Goal: Task Accomplishment & Management: Use online tool/utility

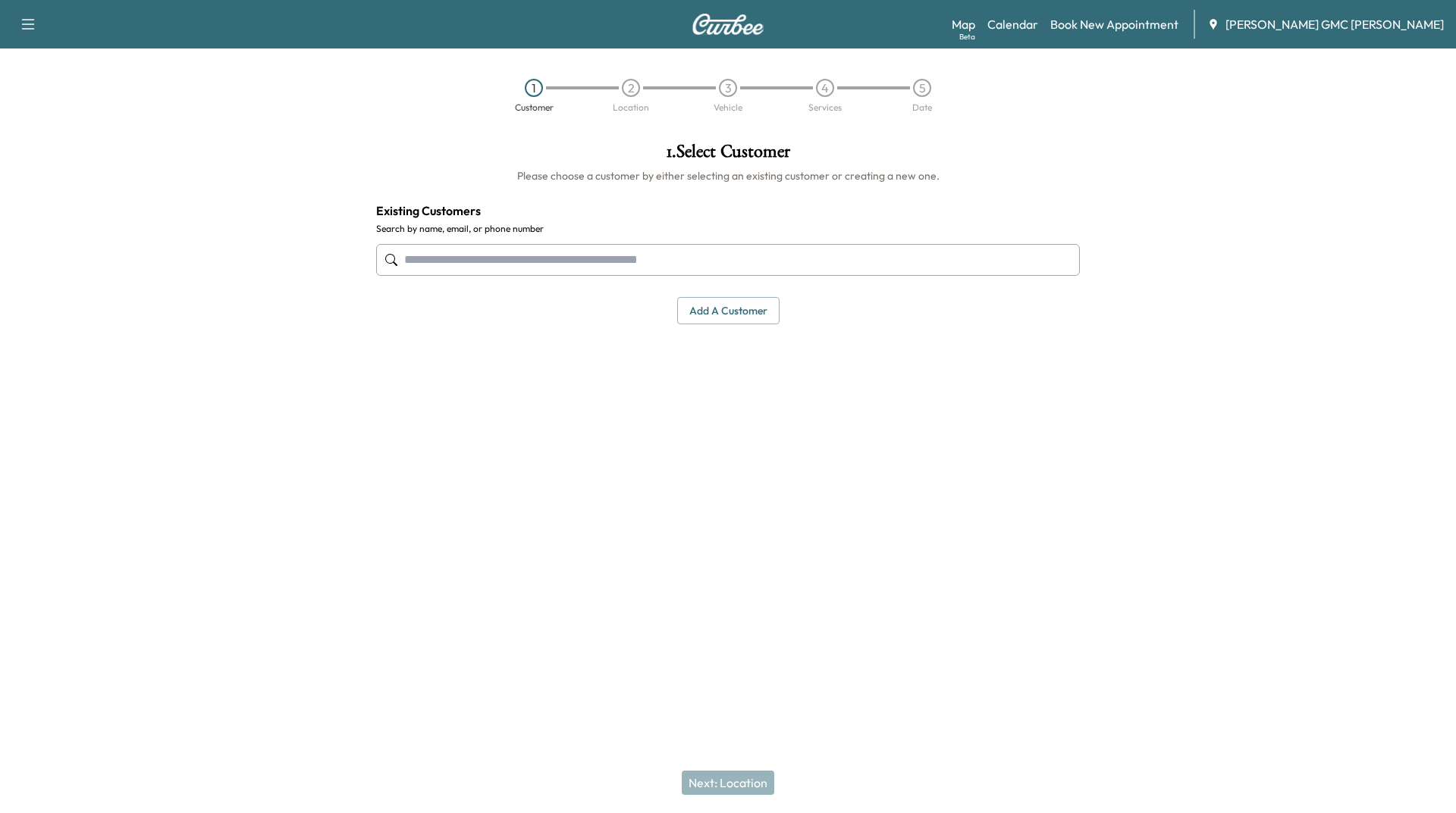
click at [746, 31] on img at bounding box center [727, 25] width 73 height 21
click at [32, 33] on button "button" at bounding box center [28, 25] width 32 height 25
click at [32, 31] on icon "button" at bounding box center [28, 24] width 18 height 18
click at [1038, 19] on link "Calendar" at bounding box center [1012, 24] width 51 height 18
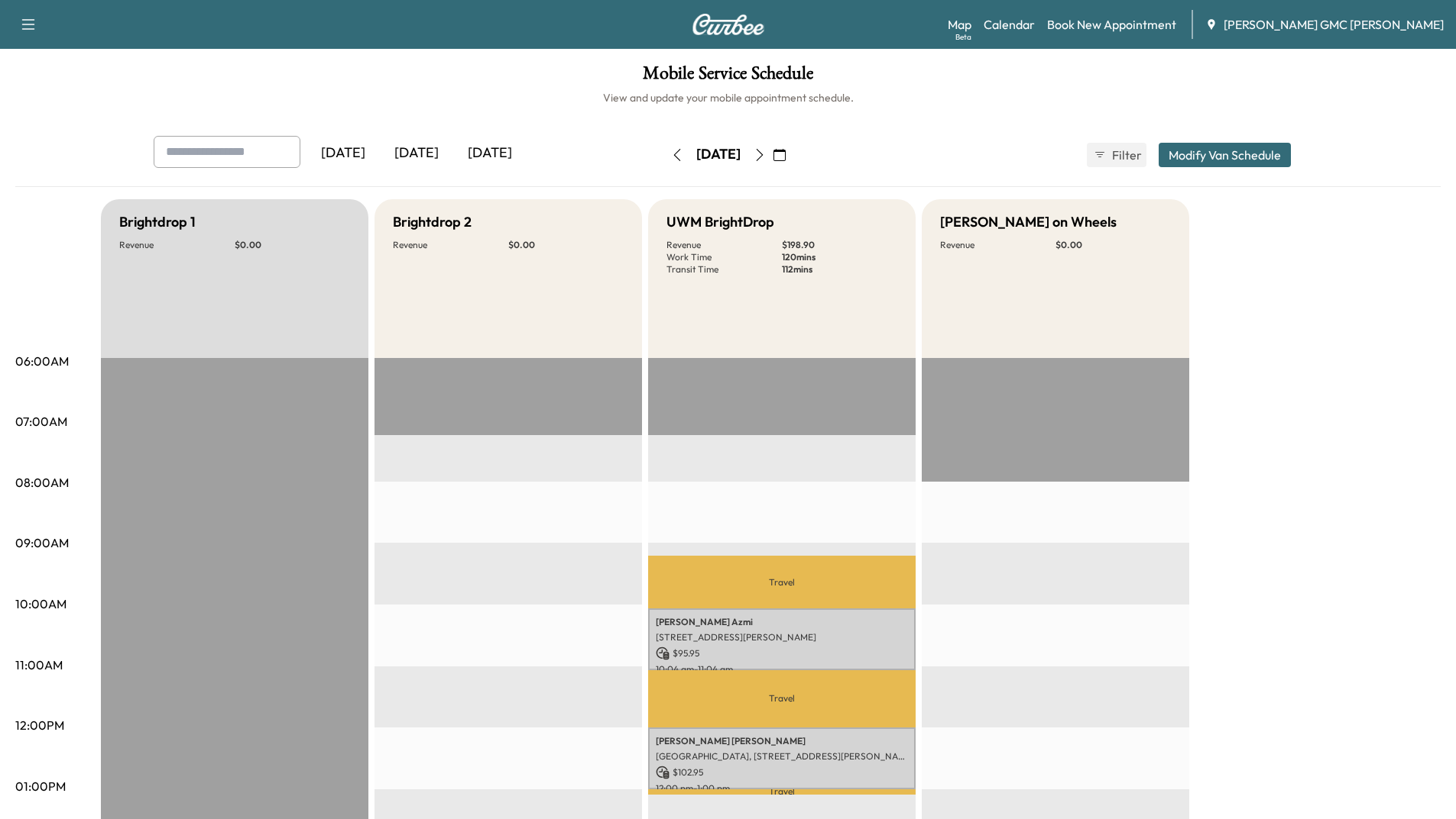
click at [29, 29] on icon "button" at bounding box center [28, 25] width 13 height 11
click at [379, 101] on h6 "View and update your mobile appointment schedule." at bounding box center [728, 97] width 1425 height 15
click at [910, 112] on div "Mobile Service Schedule View and update your mobile appointment schedule. [DATE…" at bounding box center [728, 704] width 1456 height 1311
click at [766, 155] on icon "button" at bounding box center [759, 155] width 12 height 12
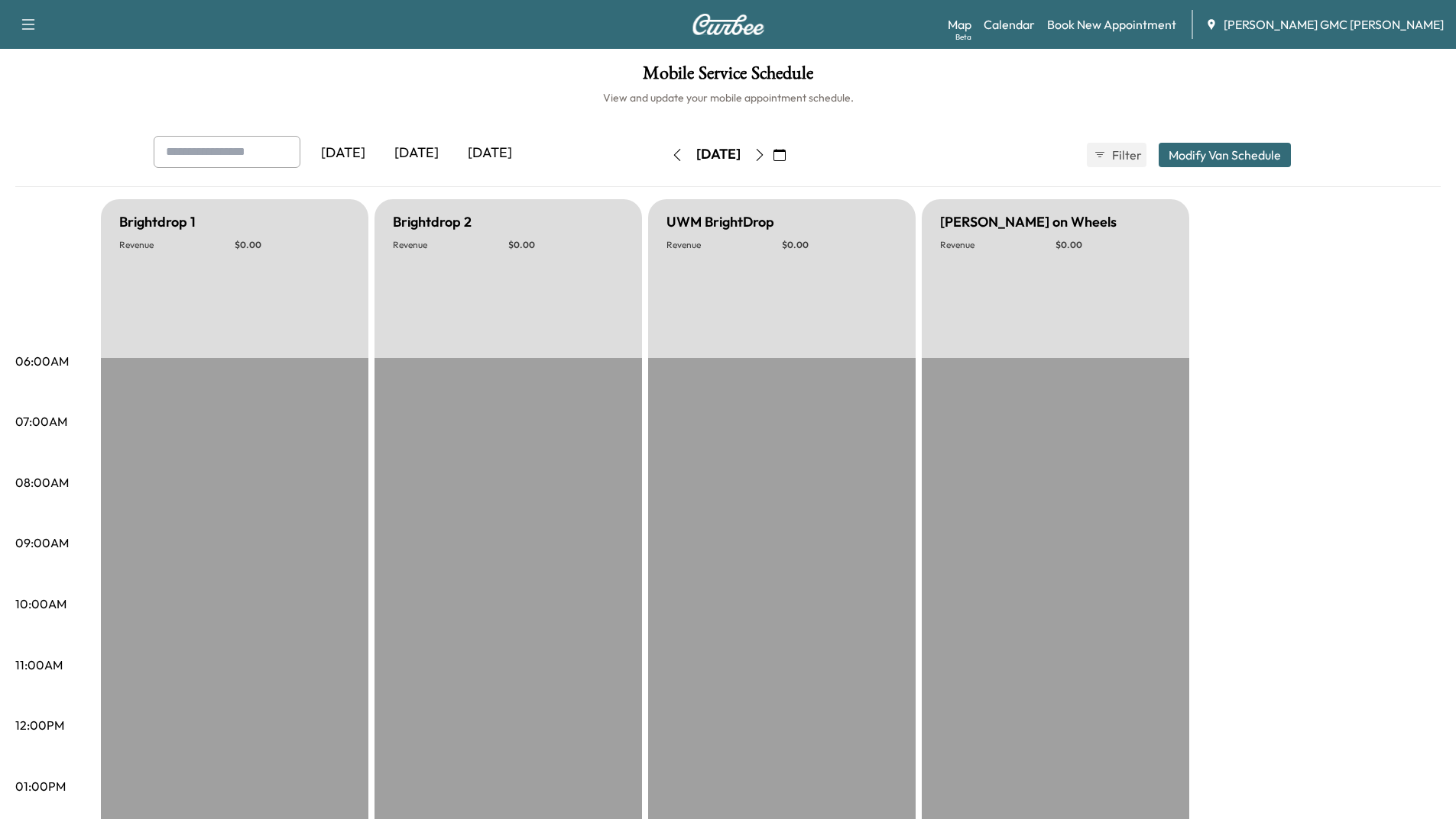
click at [766, 154] on icon "button" at bounding box center [759, 155] width 12 height 12
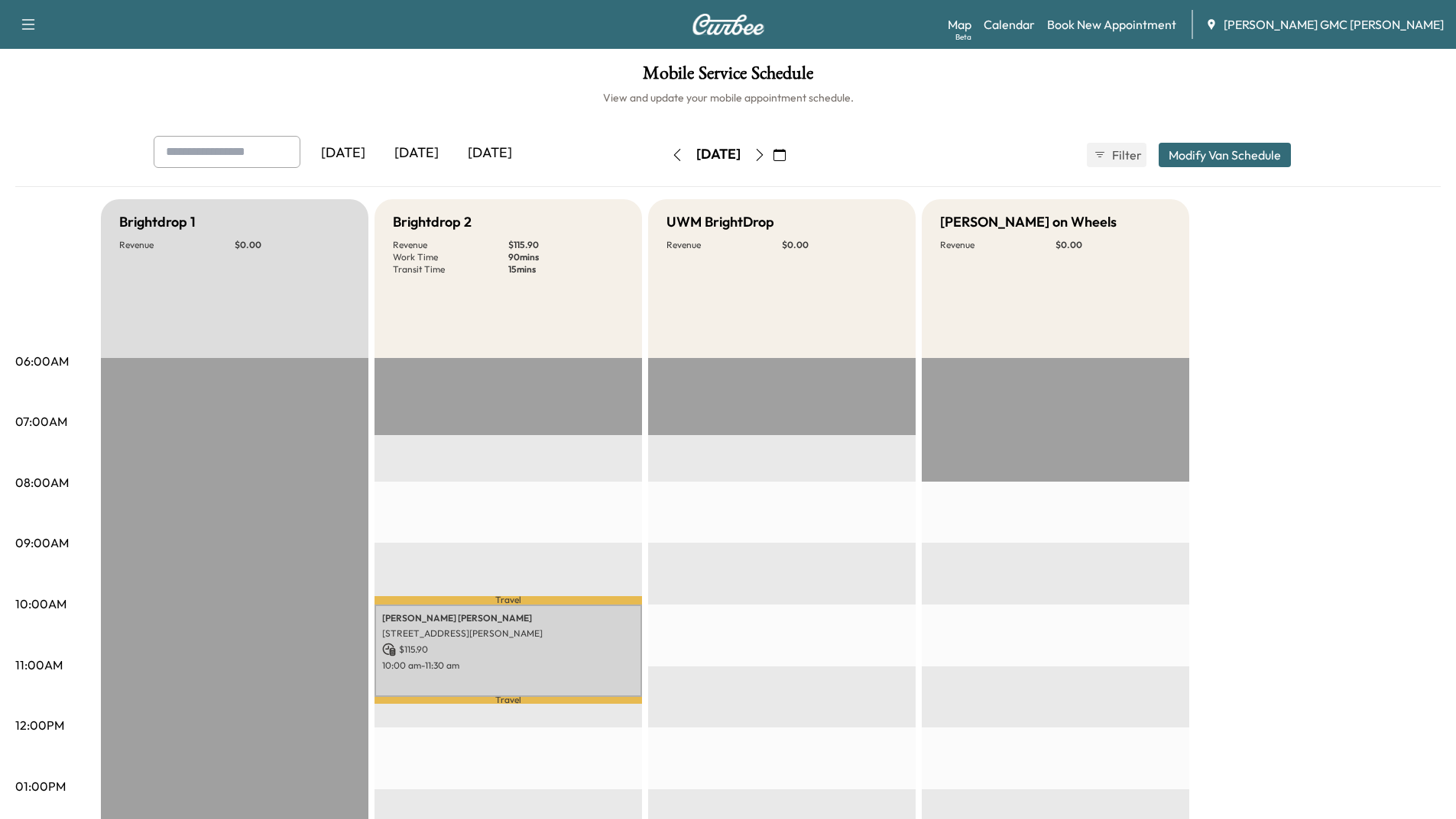
click at [766, 154] on icon "button" at bounding box center [759, 155] width 12 height 12
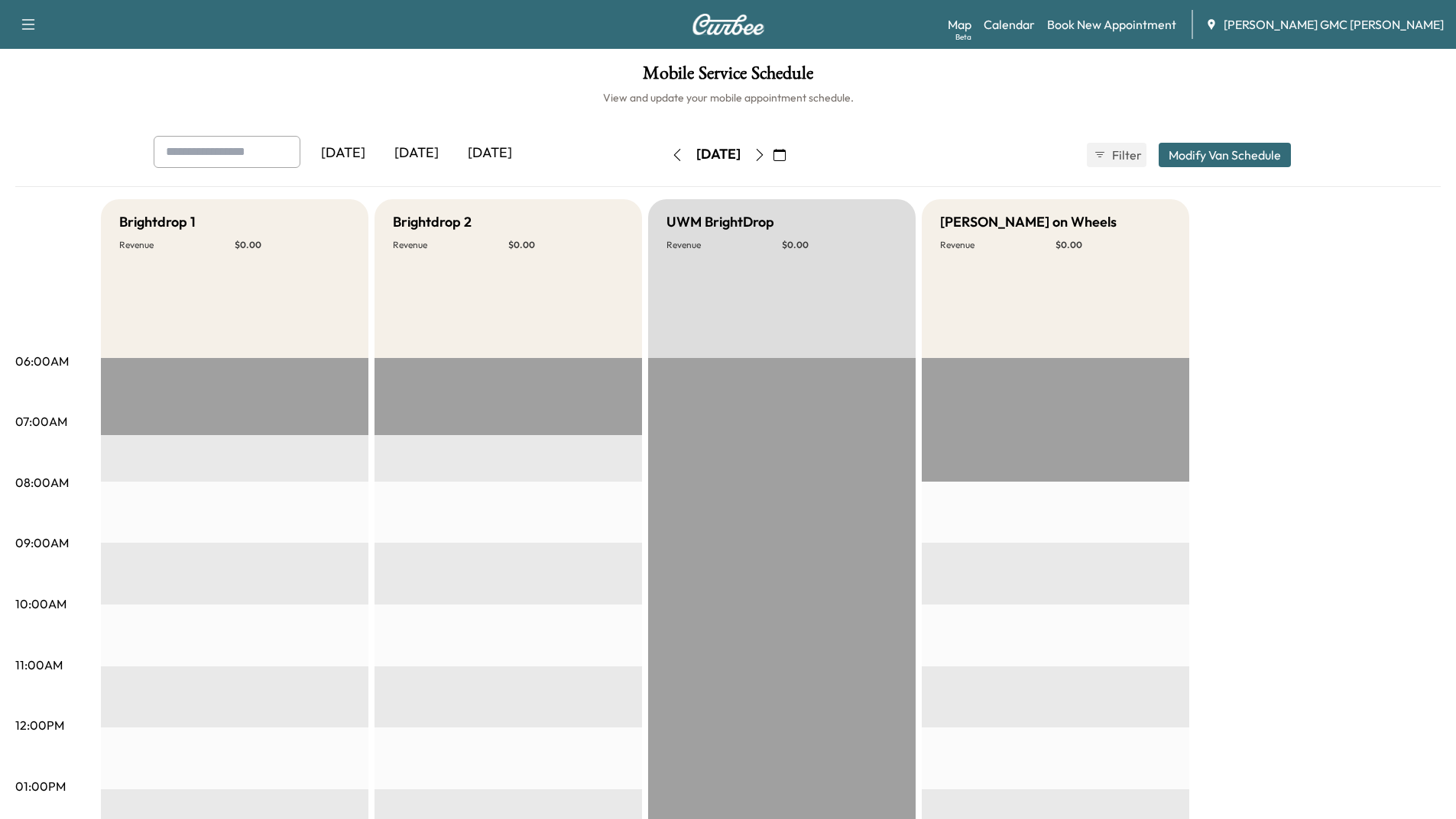
click at [766, 154] on icon "button" at bounding box center [759, 155] width 12 height 12
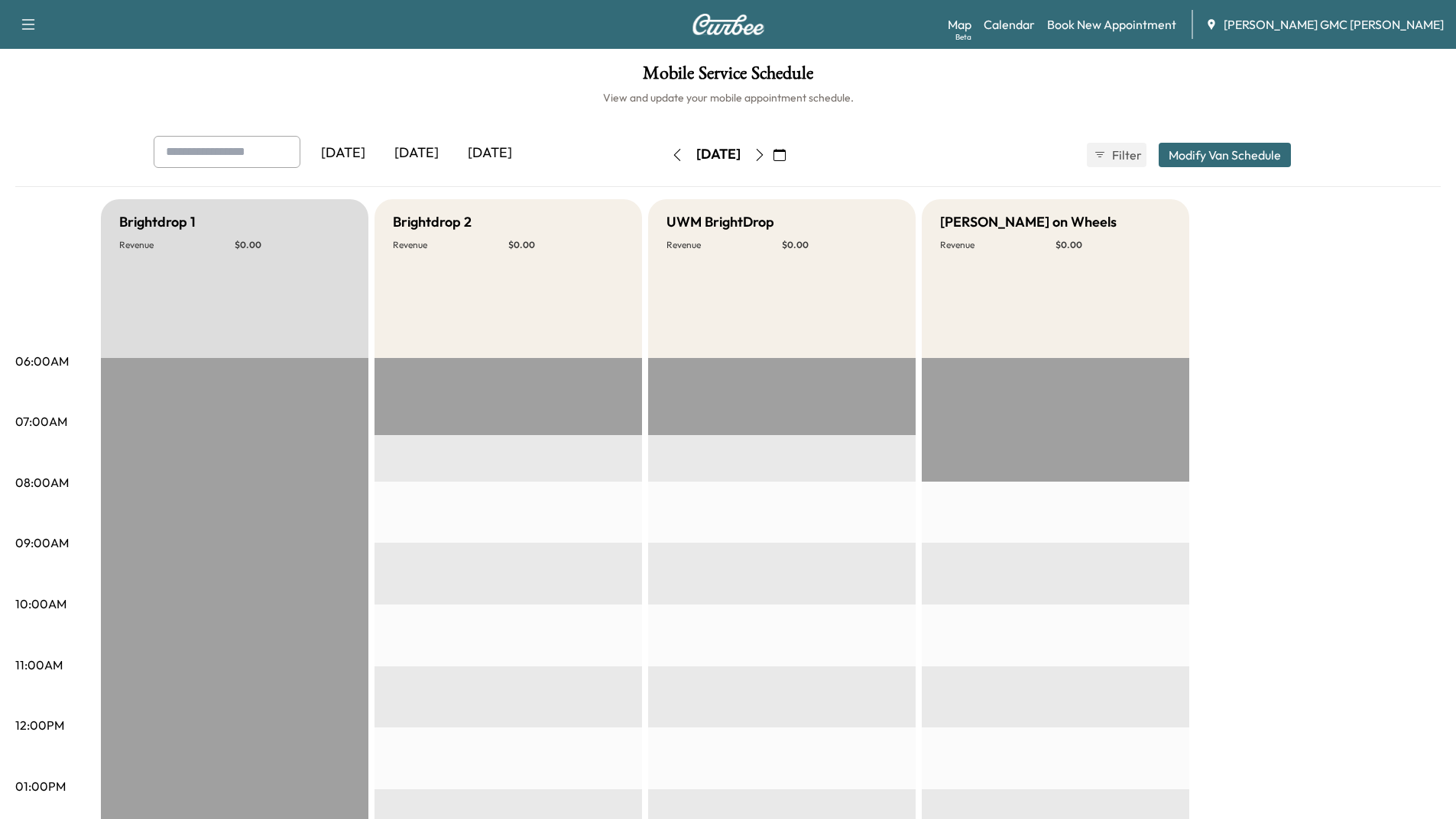
click at [773, 154] on div "[DATE]" at bounding box center [718, 155] width 109 height 25
click at [766, 149] on icon "button" at bounding box center [759, 155] width 12 height 12
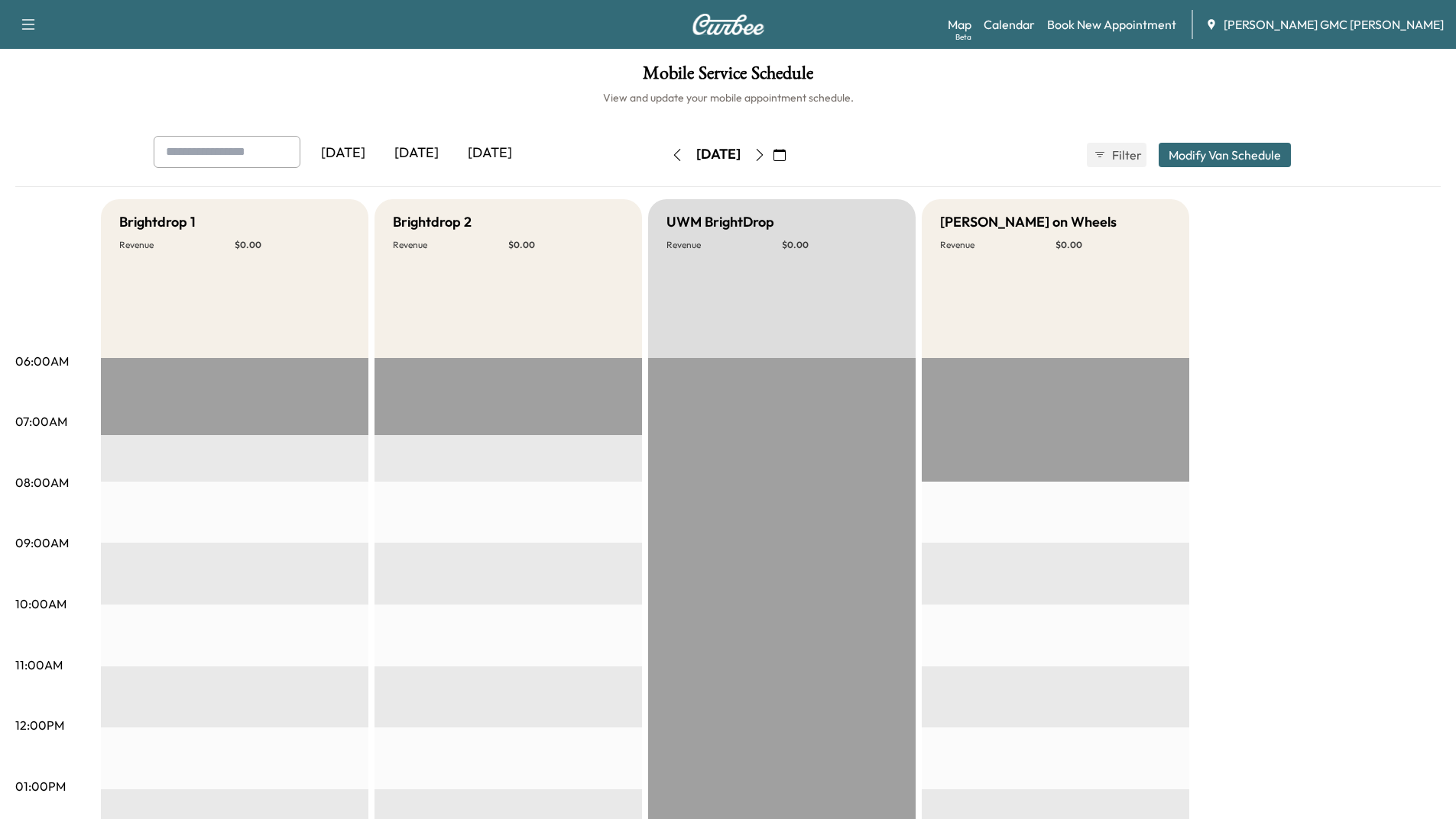
click at [792, 149] on button "button" at bounding box center [779, 155] width 26 height 25
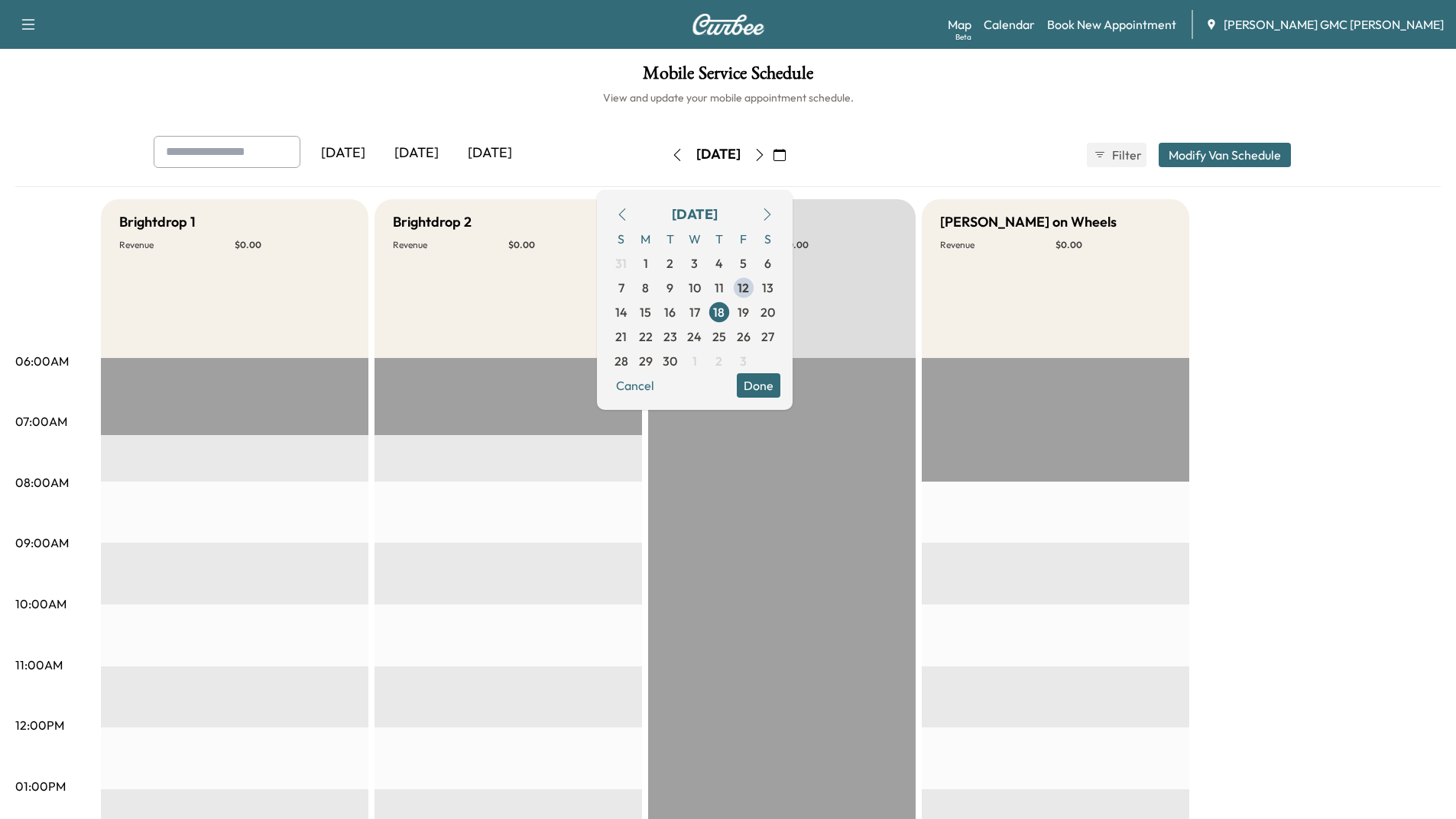
click at [766, 159] on icon "button" at bounding box center [759, 155] width 12 height 12
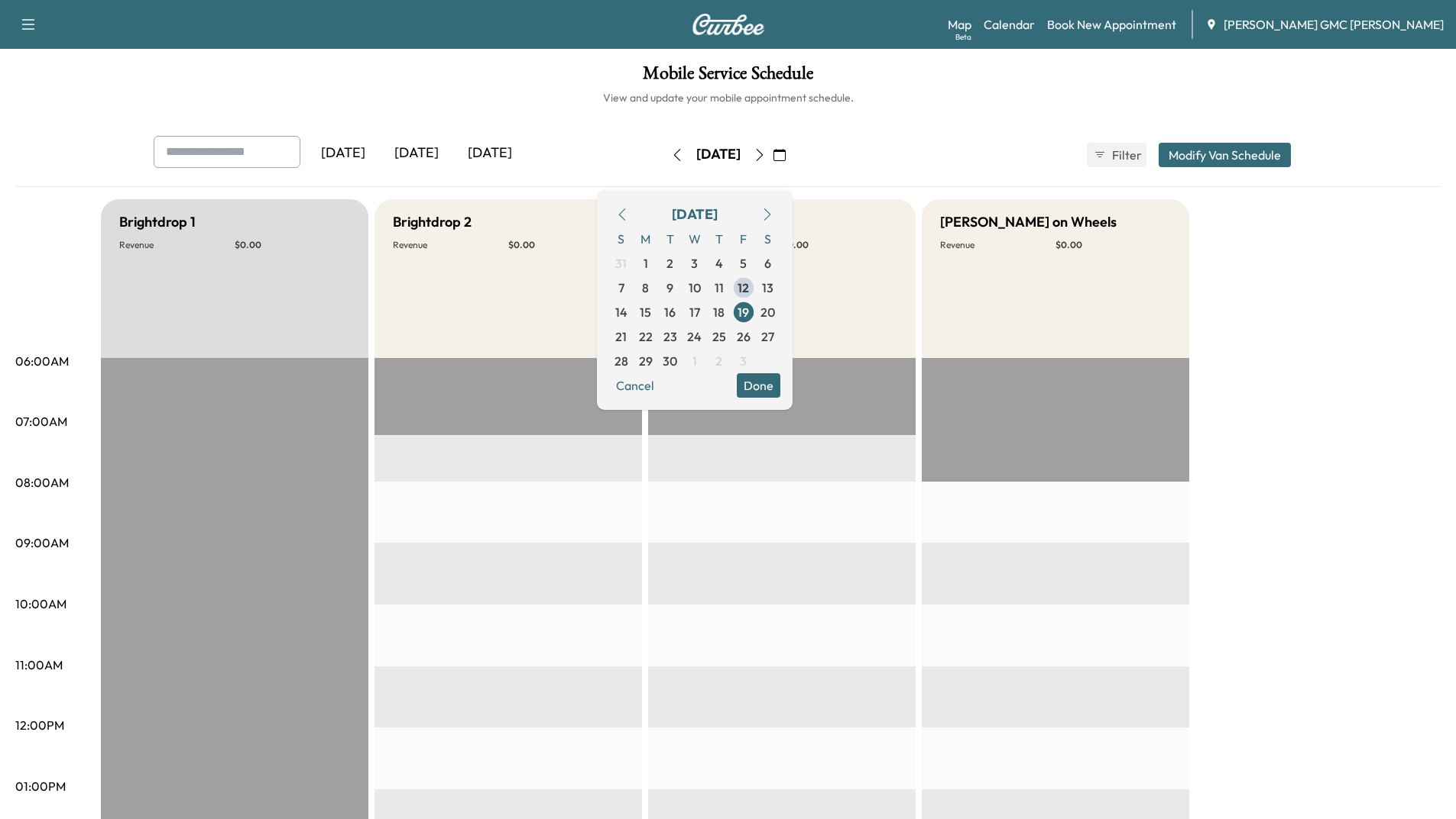
click at [673, 154] on icon "button" at bounding box center [676, 155] width 7 height 12
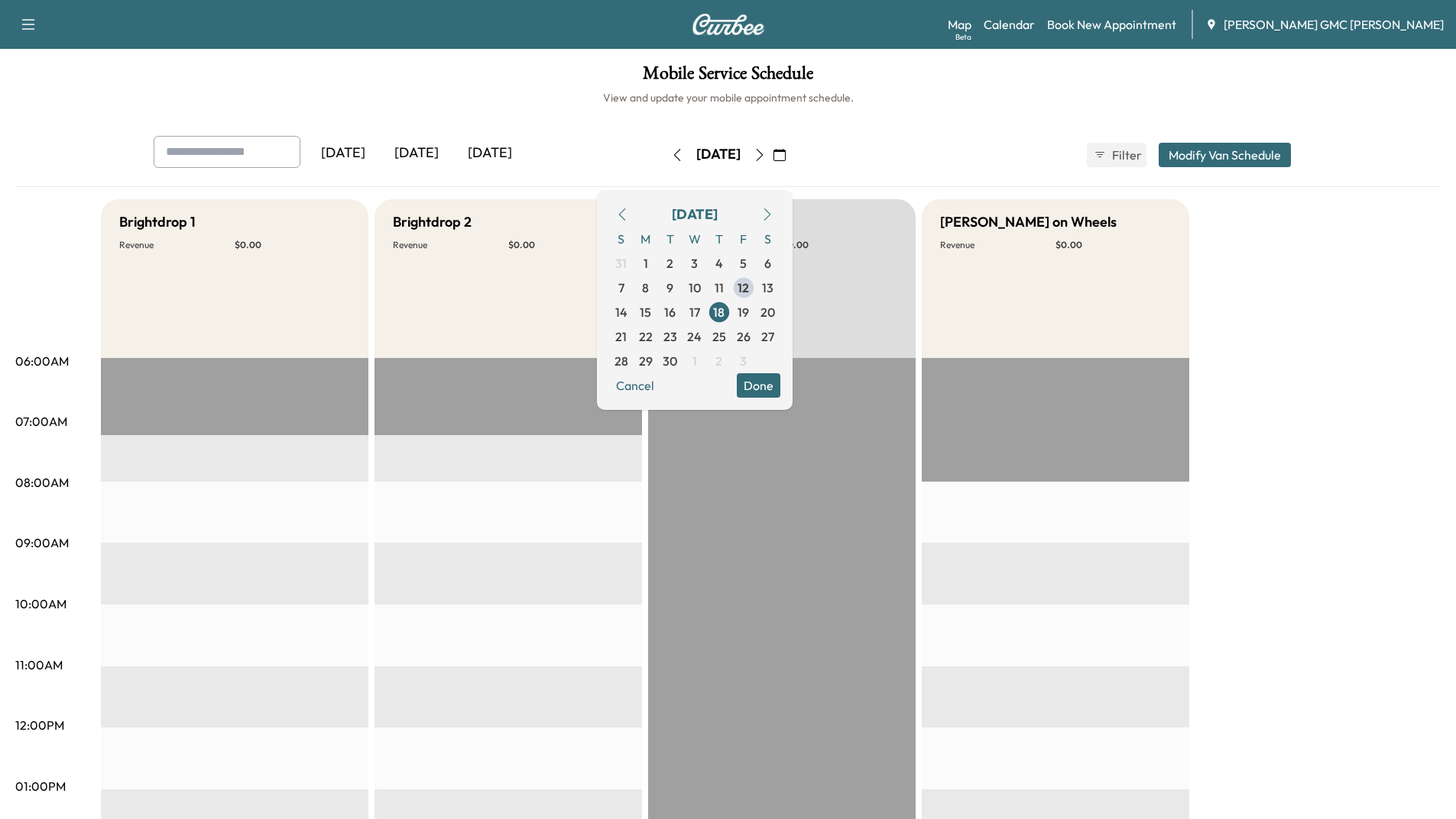
click at [664, 153] on button "button" at bounding box center [676, 155] width 26 height 25
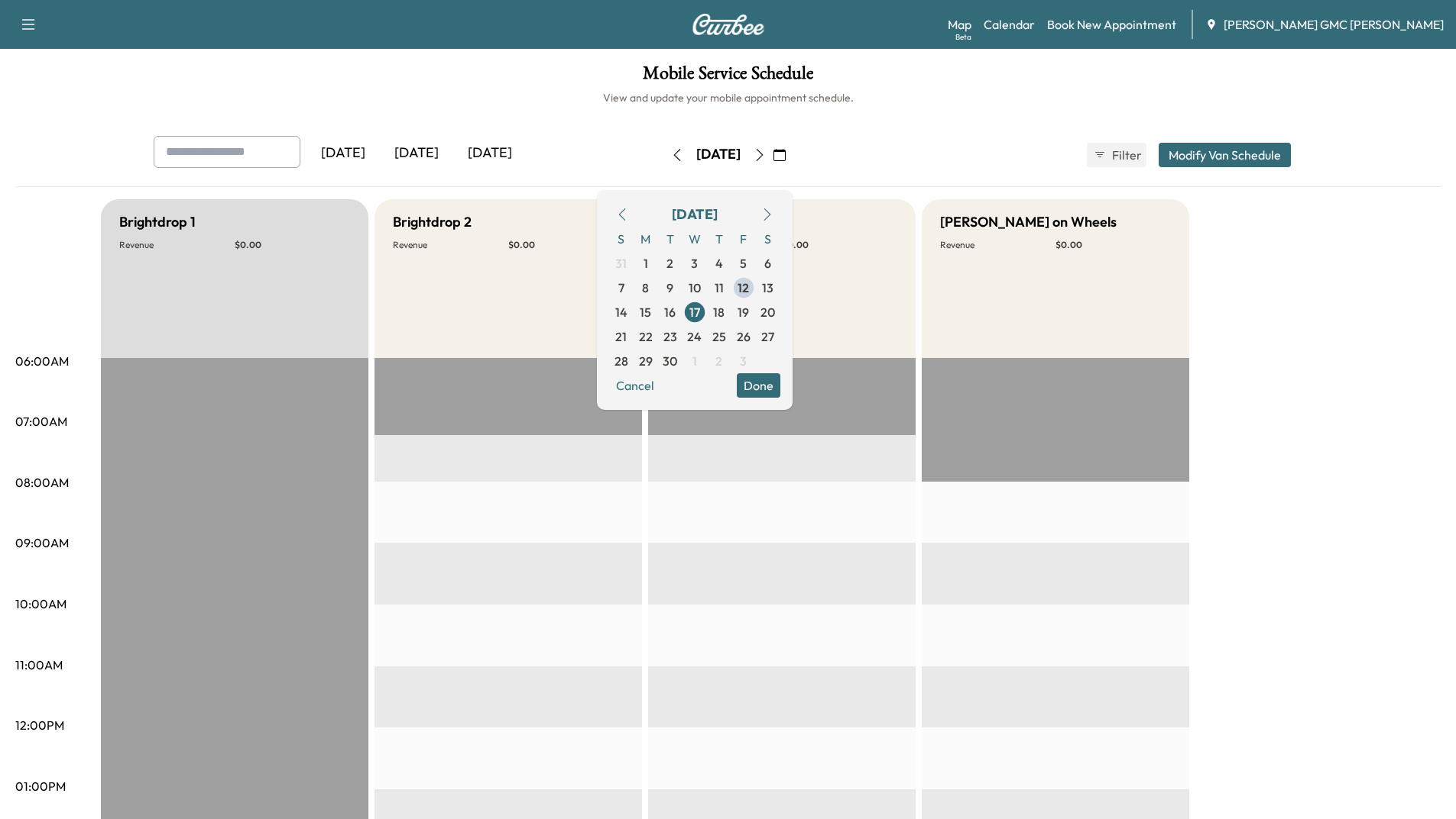
click at [664, 153] on div "[DATE]" at bounding box center [718, 155] width 109 height 25
click at [664, 161] on button "button" at bounding box center [676, 155] width 26 height 25
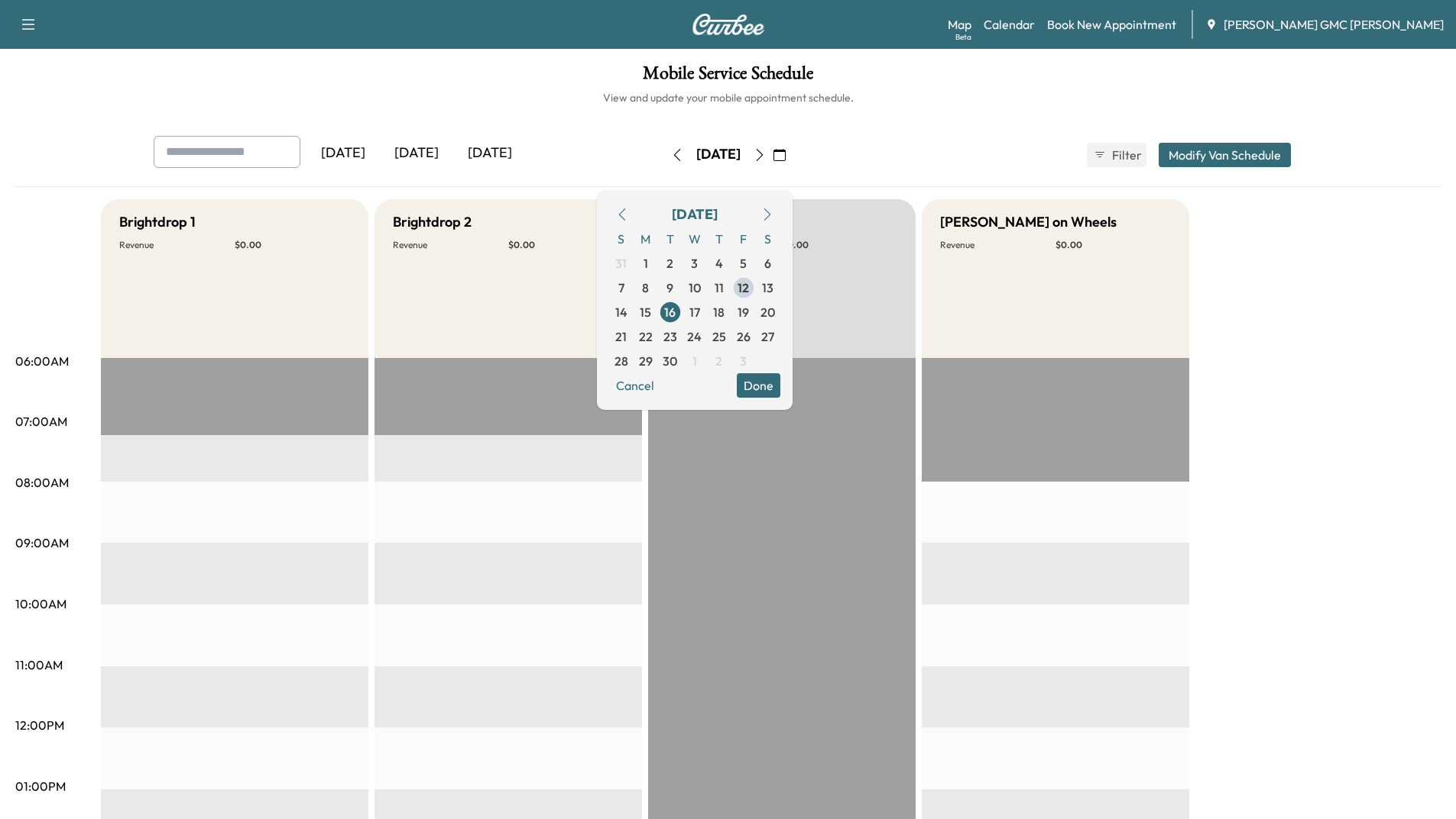
click at [664, 161] on button "button" at bounding box center [676, 155] width 26 height 25
